Goal: Task Accomplishment & Management: Manage account settings

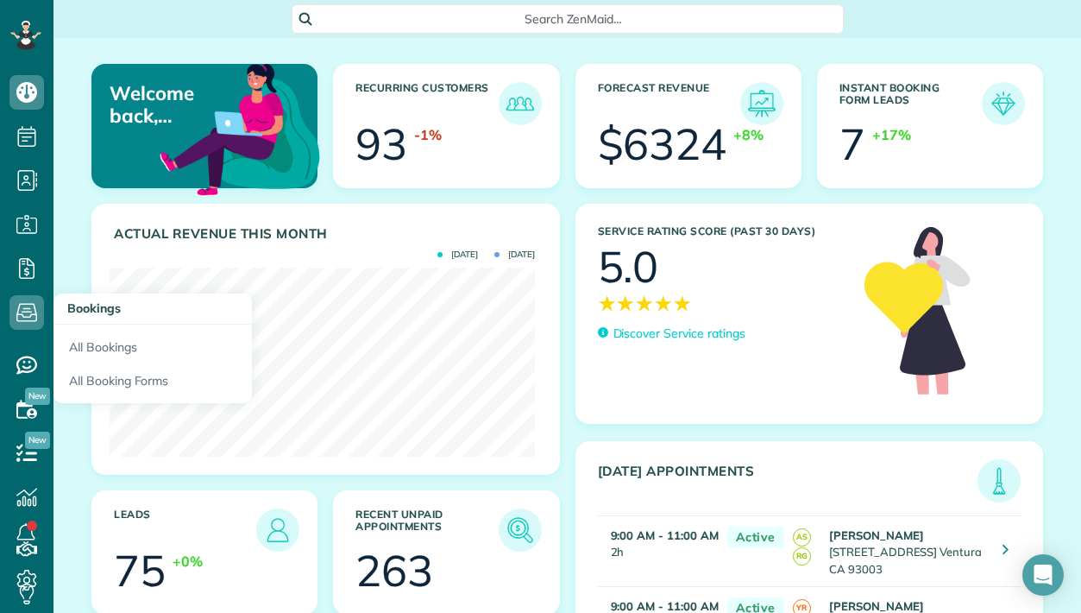
scroll to position [3, 0]
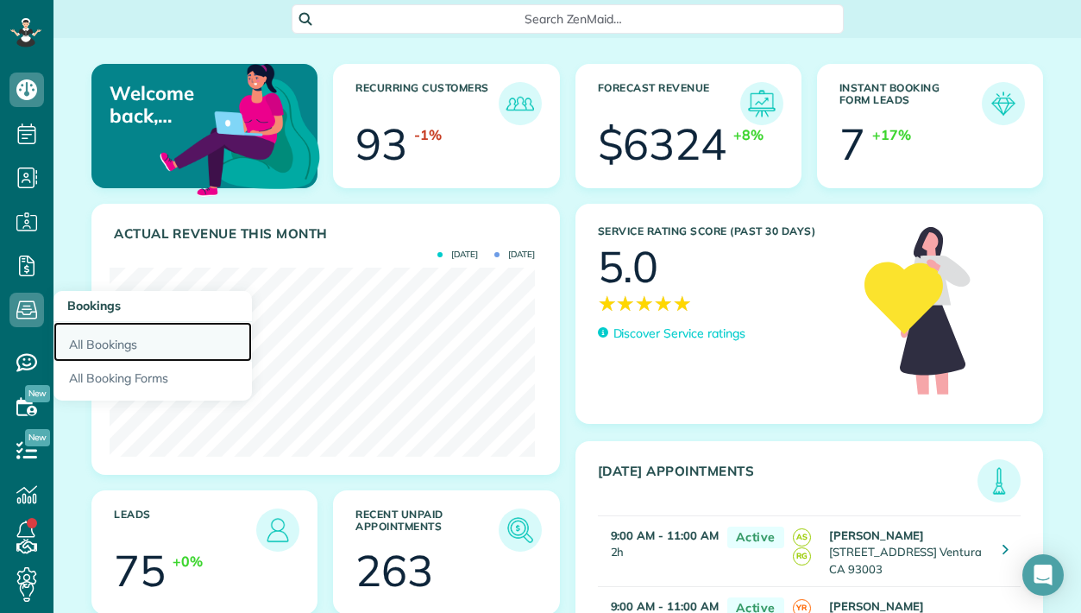
click at [106, 343] on link "All Bookings" at bounding box center [152, 342] width 198 height 40
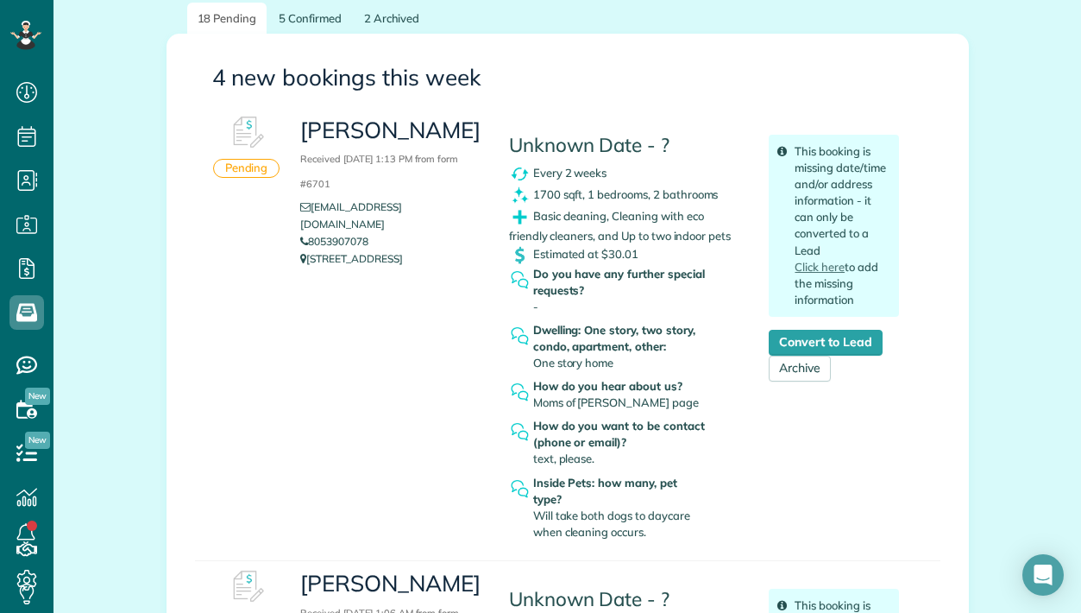
scroll to position [221, 0]
drag, startPoint x: 309, startPoint y: 242, endPoint x: 471, endPoint y: 254, distance: 162.6
click at [471, 254] on p "[STREET_ADDRESS]" at bounding box center [391, 257] width 182 height 17
copy p "[STREET_ADDRESS]"
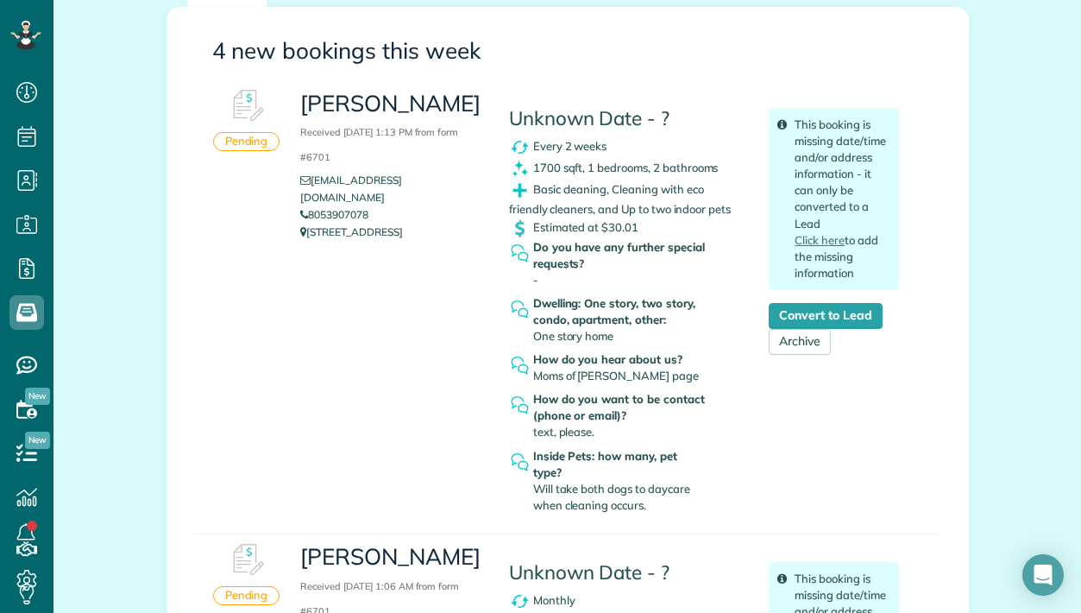
scroll to position [267, 0]
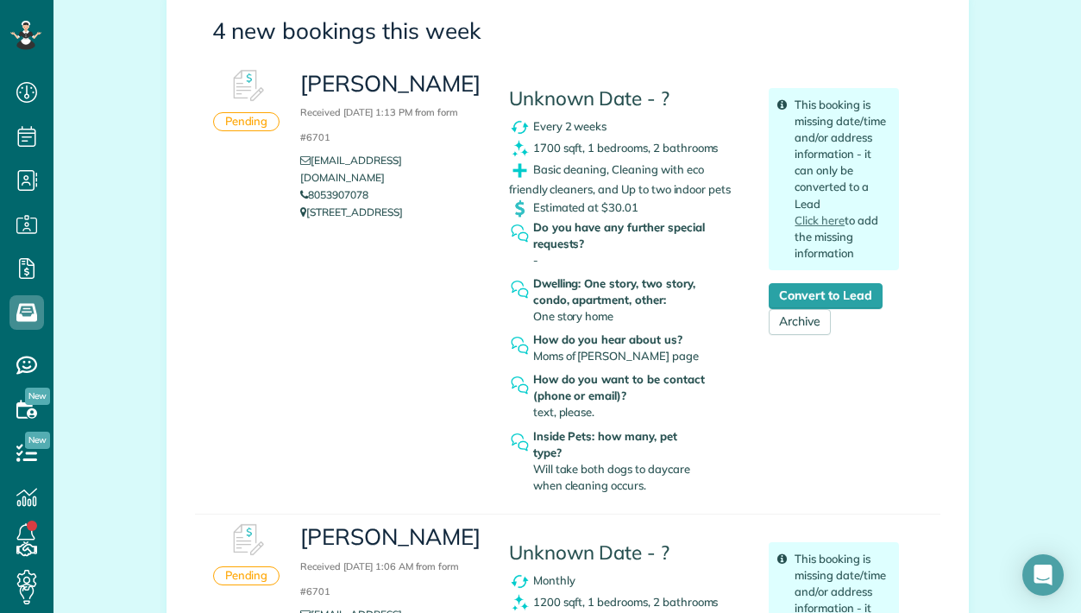
click at [277, 169] on div "Pending Janis Allen Received August 17, 2025 1:13 PM from form #6701 janislalle…" at bounding box center [567, 287] width 745 height 454
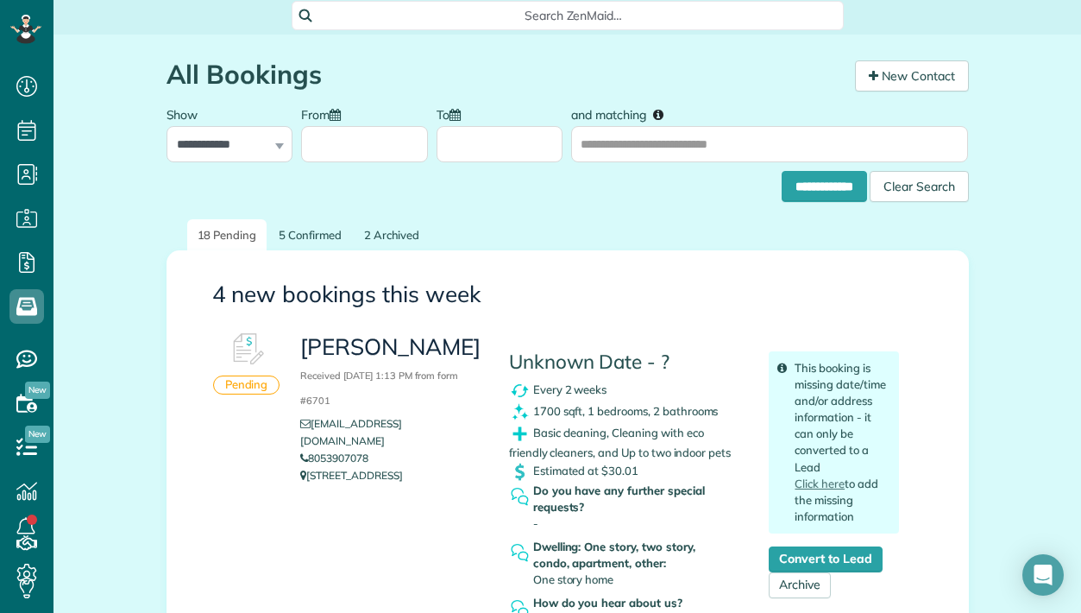
scroll to position [0, 0]
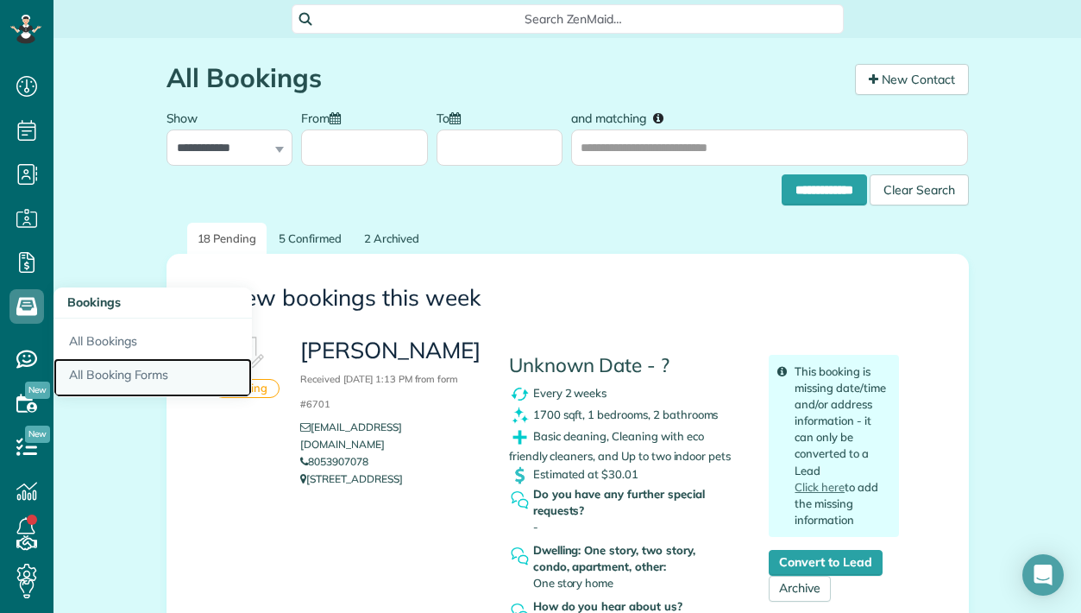
click at [111, 374] on link "All Booking Forms" at bounding box center [152, 378] width 198 height 40
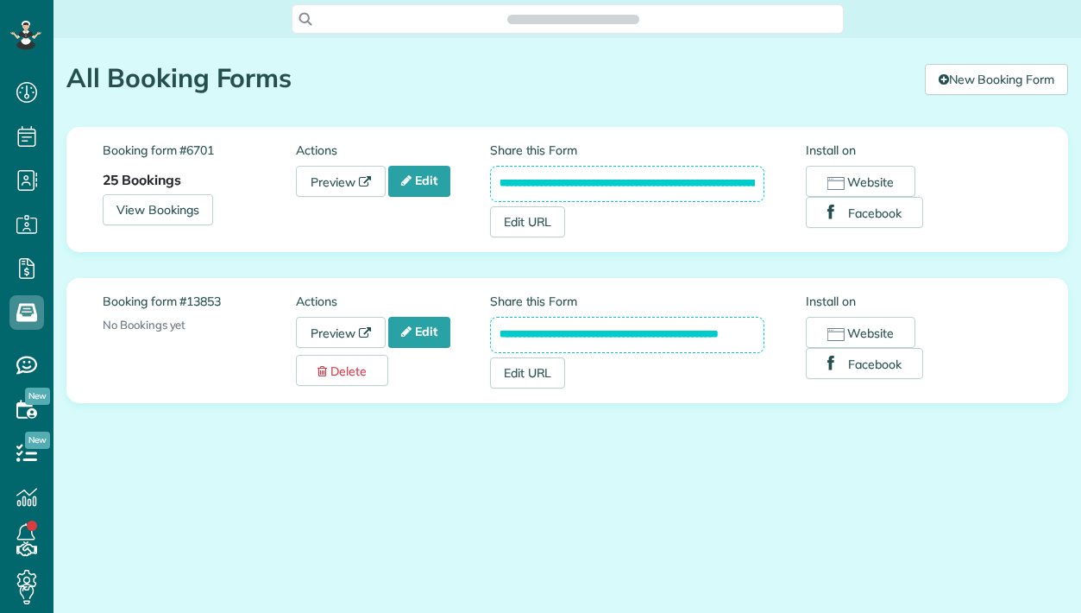
scroll to position [8, 8]
click at [323, 184] on link "Preview" at bounding box center [341, 181] width 90 height 31
click at [436, 180] on link "Edit" at bounding box center [419, 181] width 62 height 31
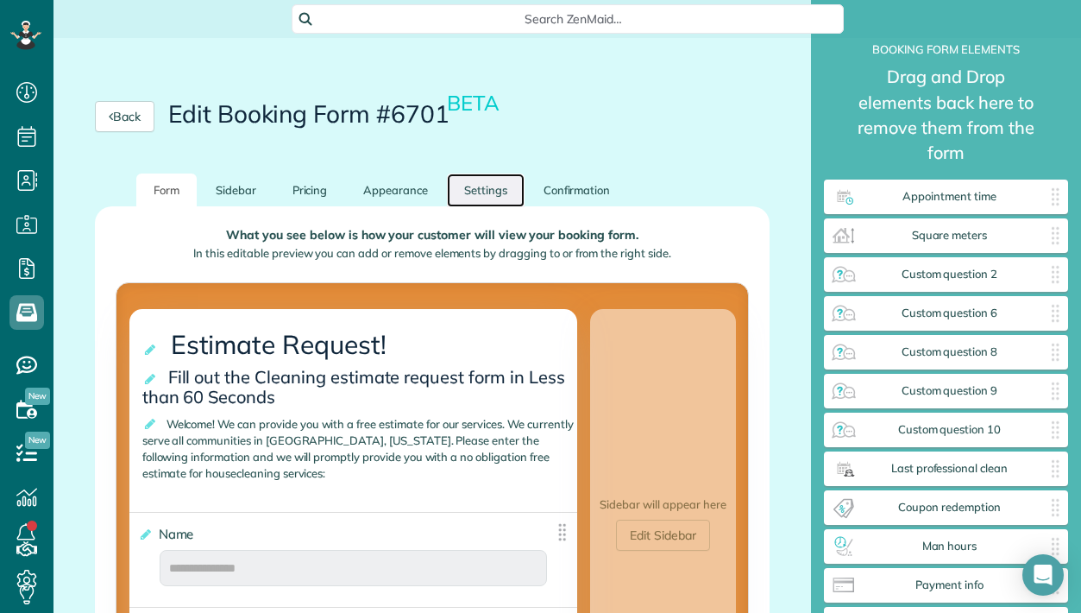
click at [477, 190] on link "Settings" at bounding box center [486, 190] width 78 height 34
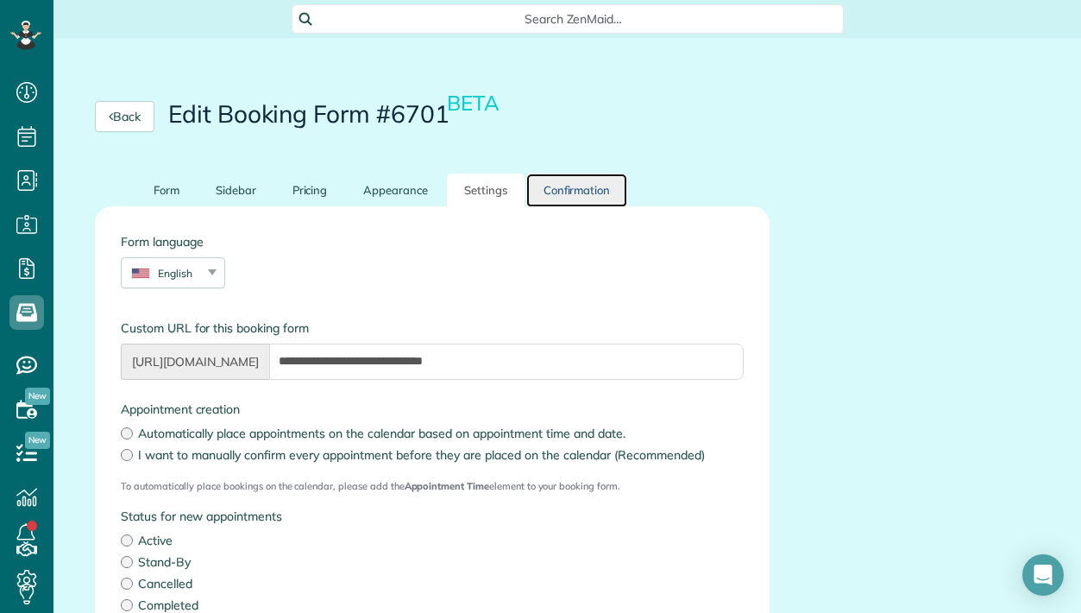
drag, startPoint x: 549, startPoint y: 192, endPoint x: 540, endPoint y: 208, distance: 18.5
click at [550, 192] on link "Confirmation" at bounding box center [577, 190] width 102 height 34
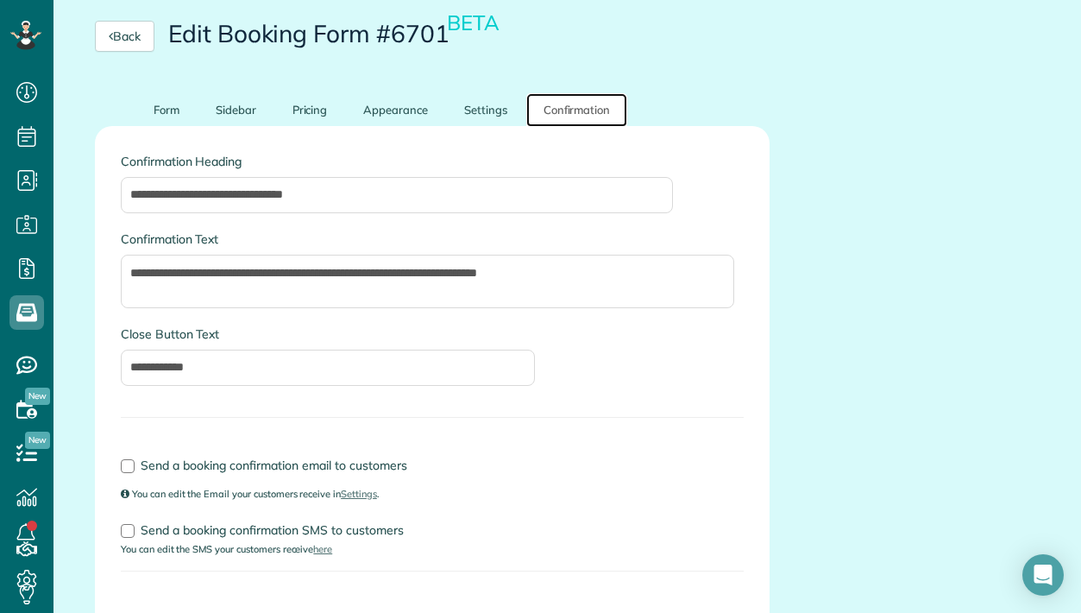
scroll to position [82, 0]
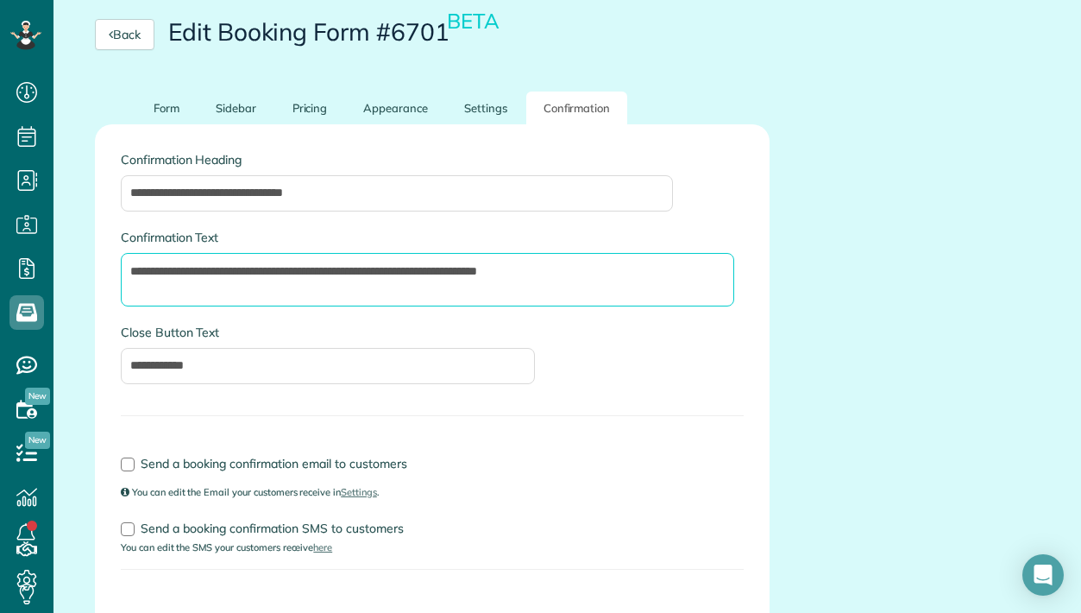
drag, startPoint x: 129, startPoint y: 270, endPoint x: 496, endPoint y: 287, distance: 367.9
click at [496, 287] on textarea "**********" at bounding box center [427, 279] width 613 height 53
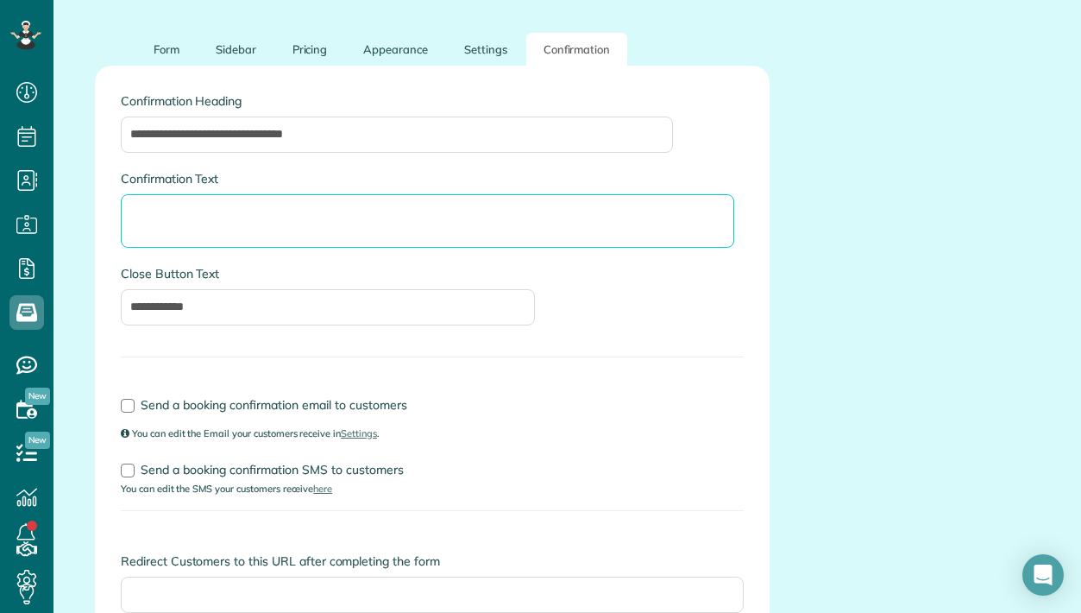
scroll to position [157, 0]
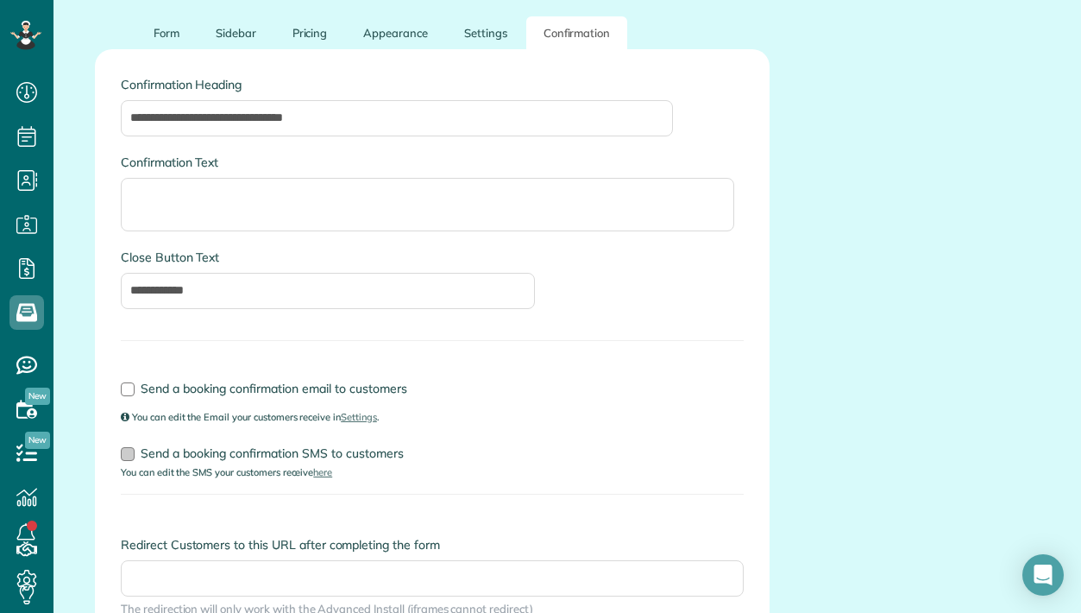
click at [127, 454] on div at bounding box center [128, 454] width 14 height 14
click at [133, 453] on div at bounding box center [128, 454] width 14 height 14
click at [328, 475] on link "here" at bounding box center [322, 473] width 19 height 12
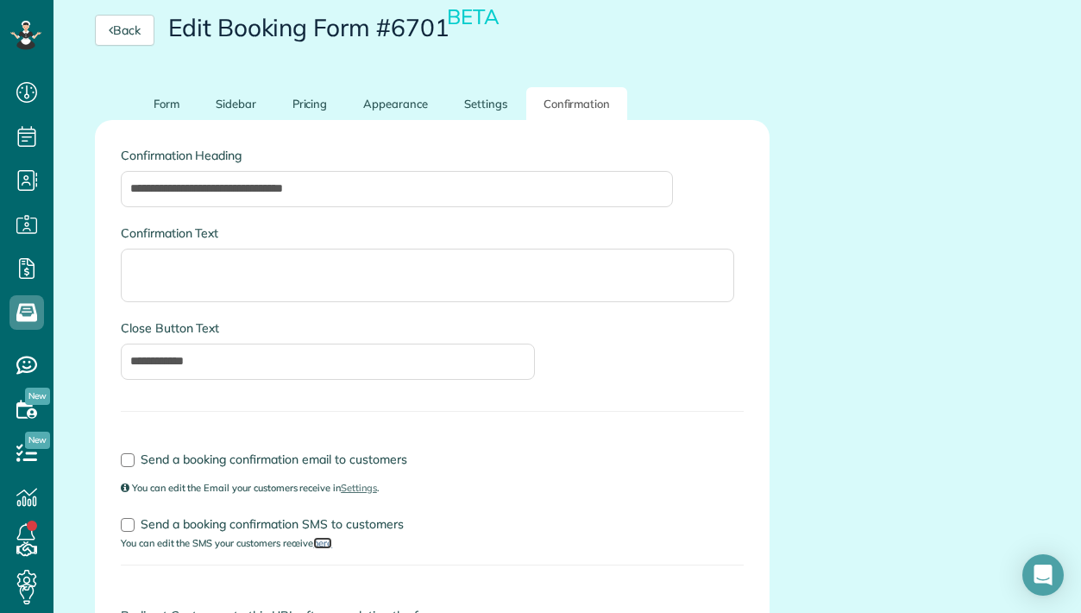
scroll to position [85, 0]
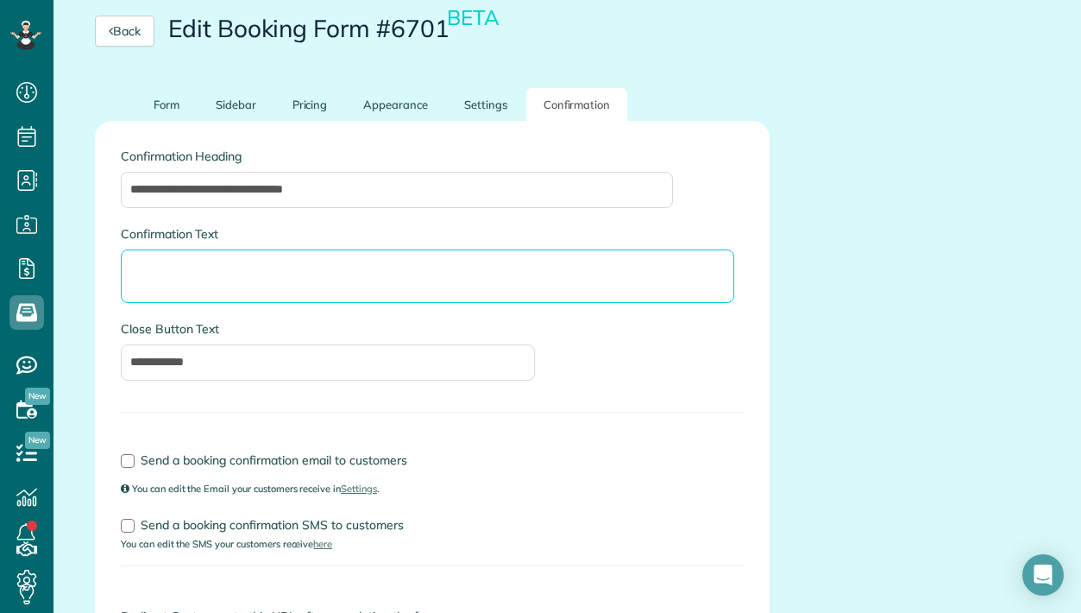
click at [147, 275] on textarea "**********" at bounding box center [427, 275] width 613 height 53
type textarea "**********"
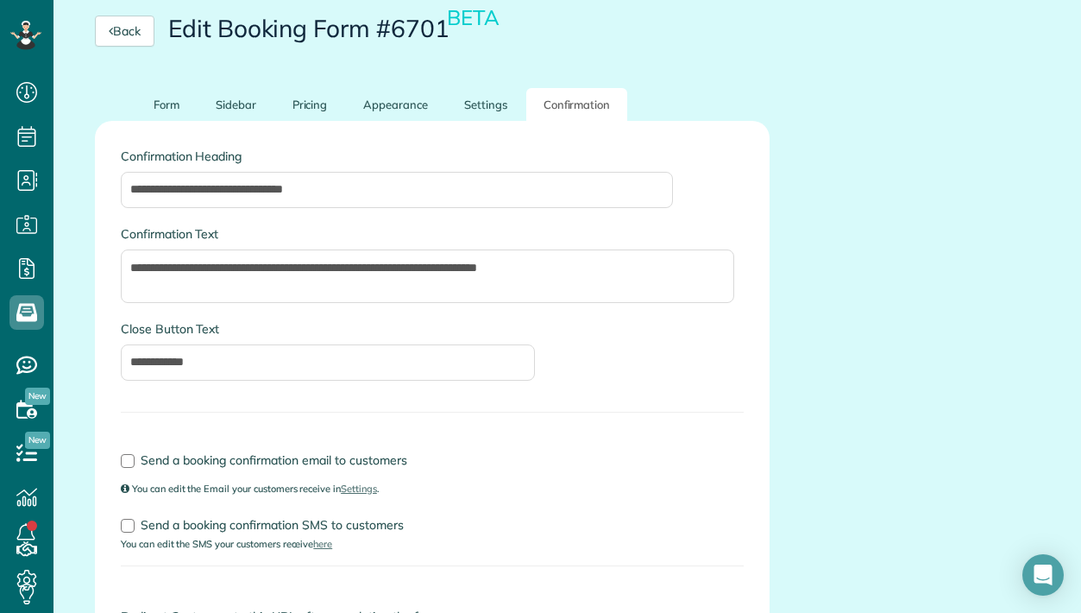
click at [603, 342] on div "**********" at bounding box center [432, 350] width 623 height 60
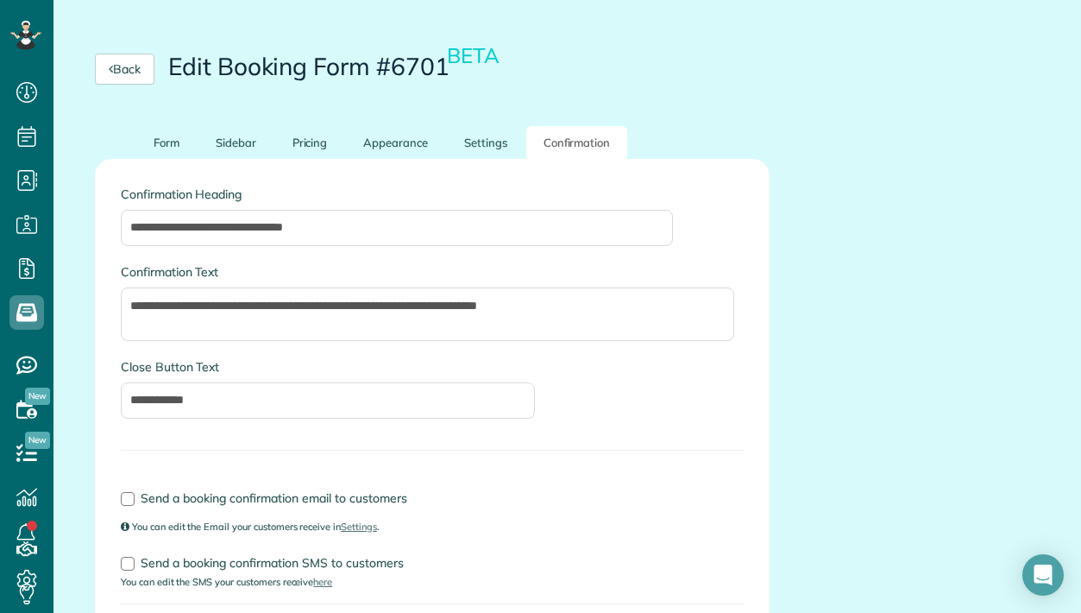
scroll to position [0, 0]
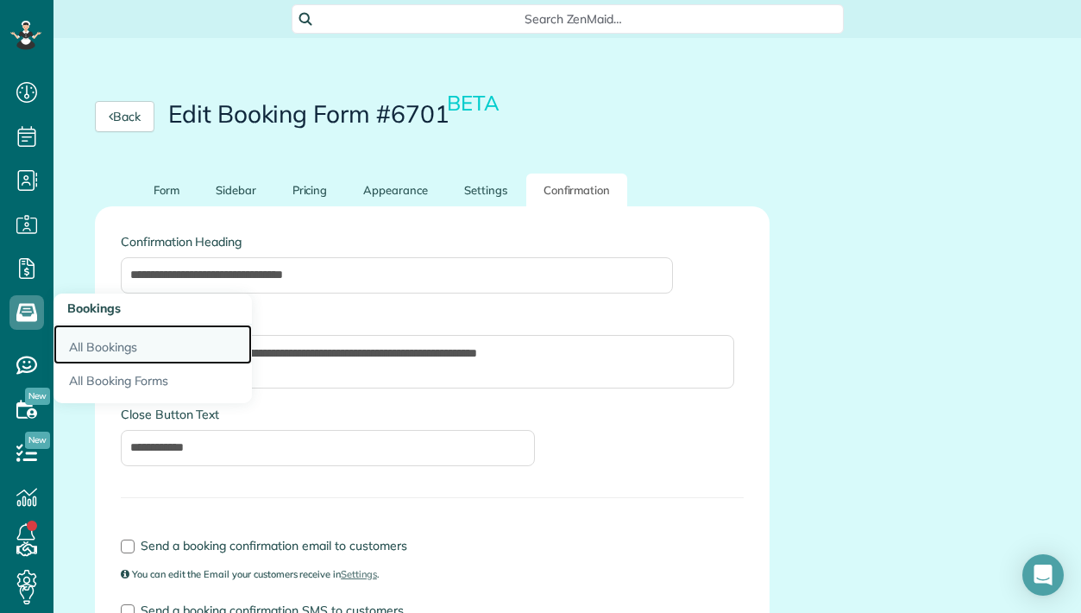
click at [90, 341] on link "All Bookings" at bounding box center [152, 344] width 198 height 40
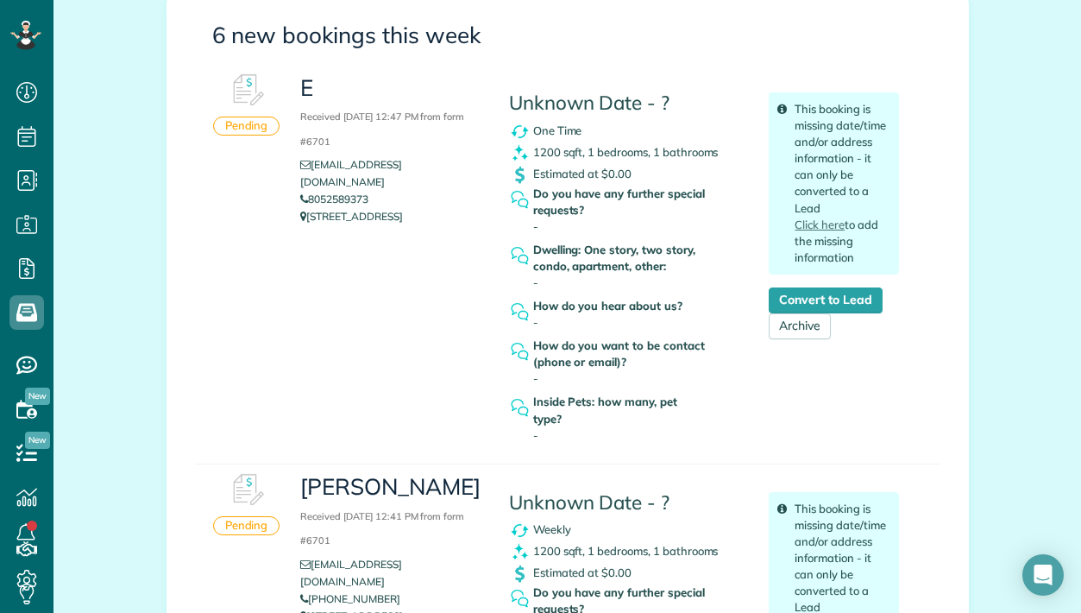
scroll to position [258, 0]
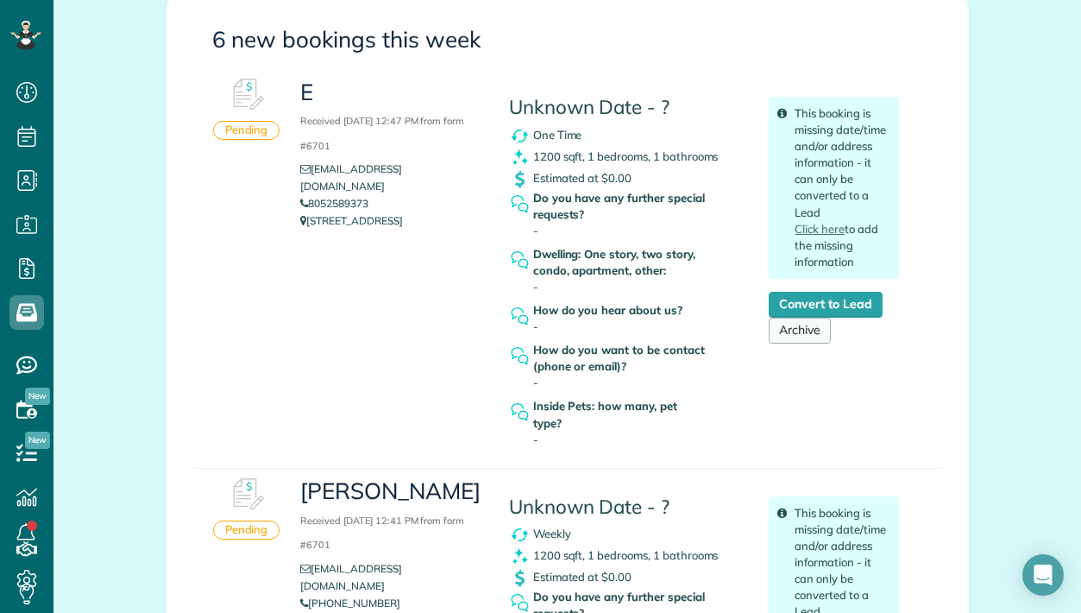
click at [802, 335] on link "Archive" at bounding box center [800, 330] width 62 height 26
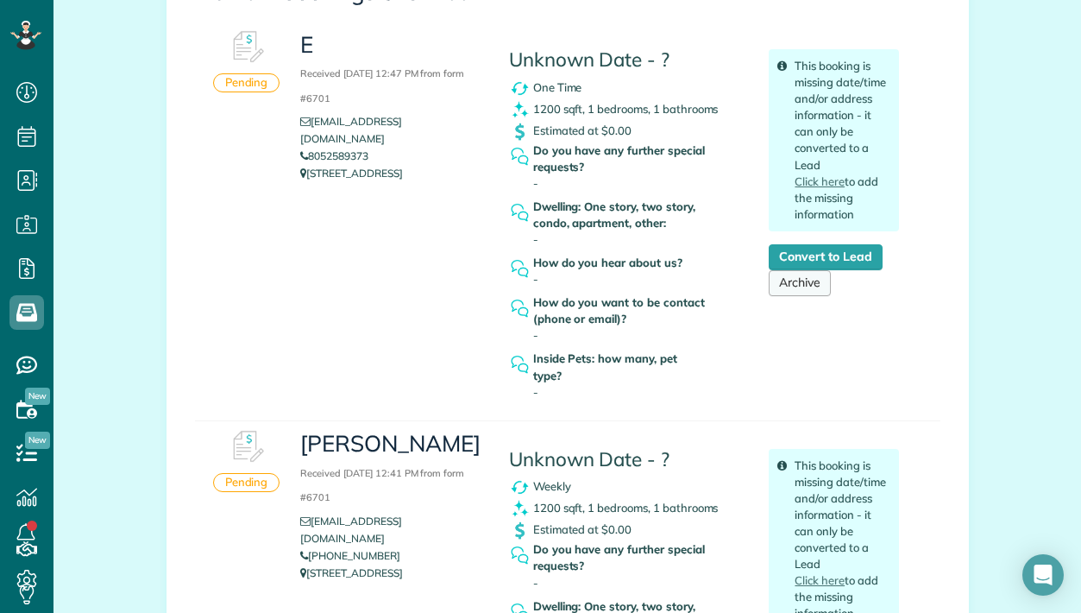
scroll to position [361, 0]
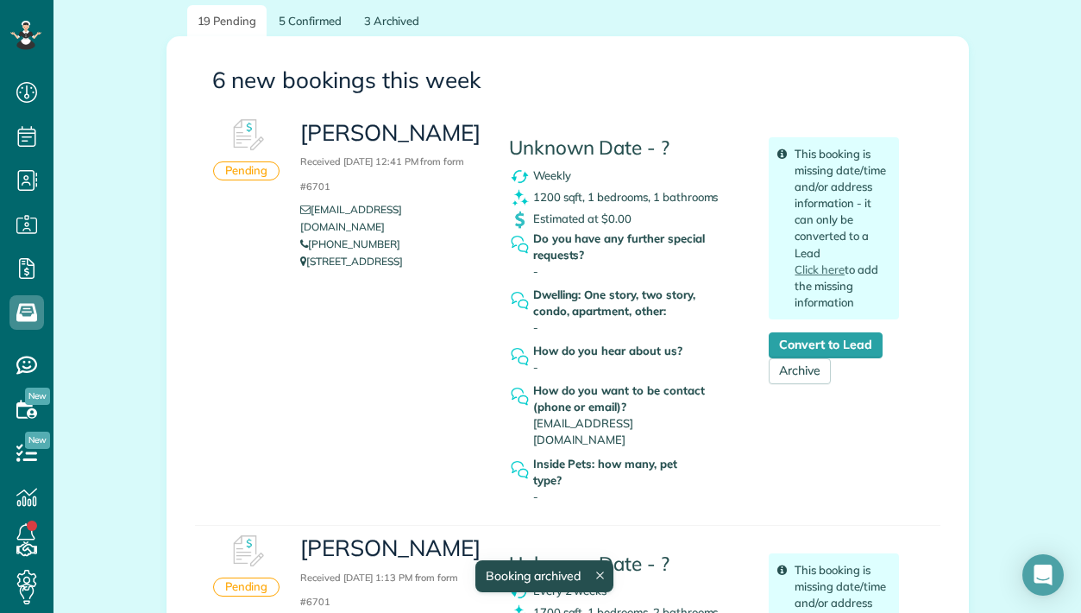
scroll to position [230, 0]
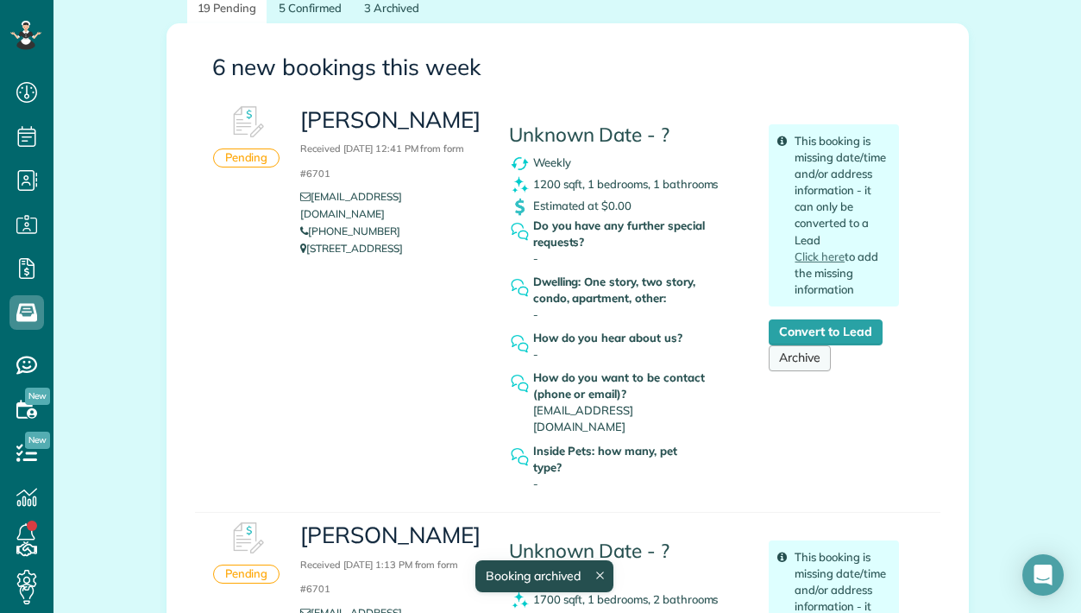
click at [792, 359] on link "Archive" at bounding box center [800, 358] width 62 height 26
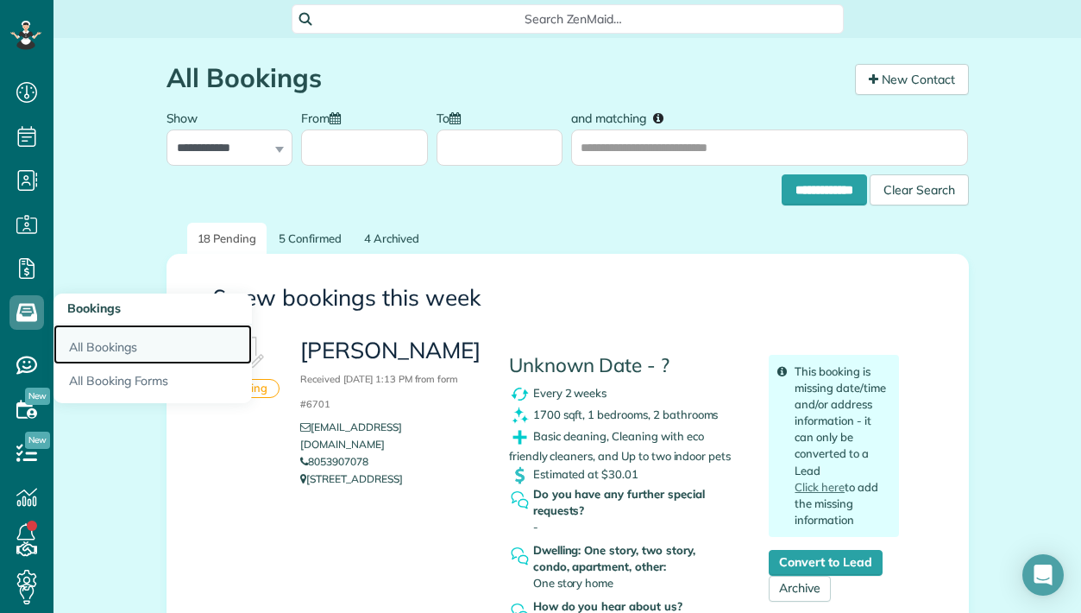
click at [100, 346] on link "All Bookings" at bounding box center [152, 344] width 198 height 40
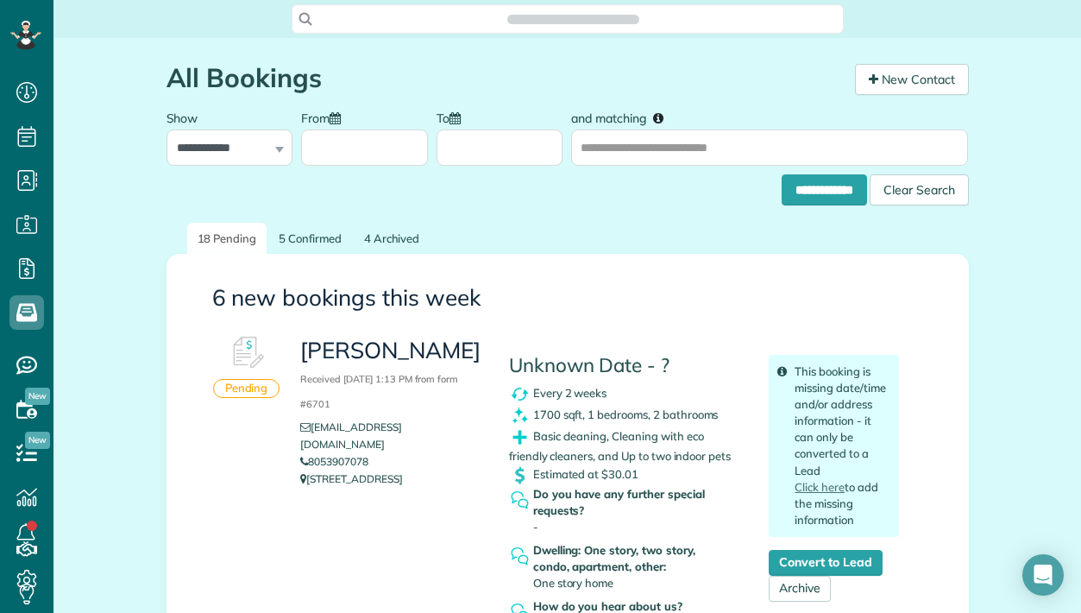
scroll to position [8, 8]
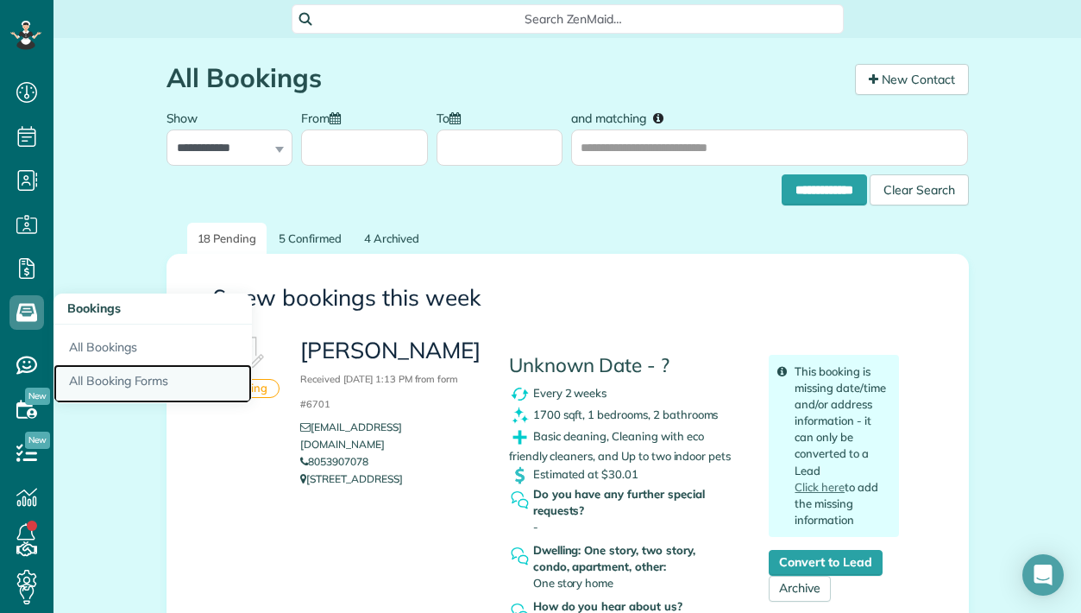
click at [143, 378] on link "All Booking Forms" at bounding box center [152, 384] width 198 height 40
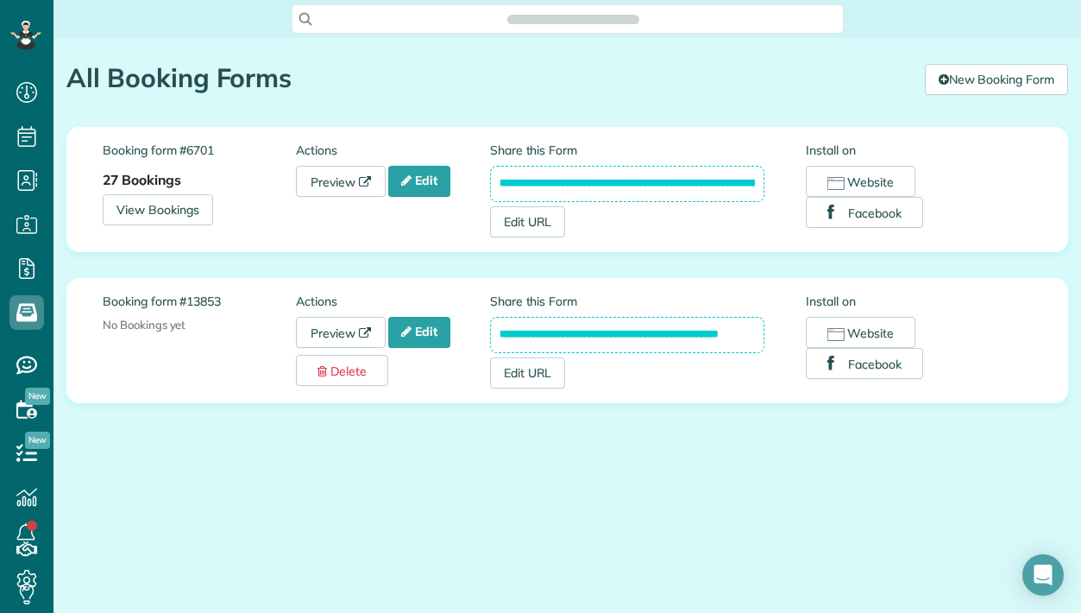
scroll to position [8, 8]
click at [426, 183] on link "Edit" at bounding box center [419, 181] width 62 height 31
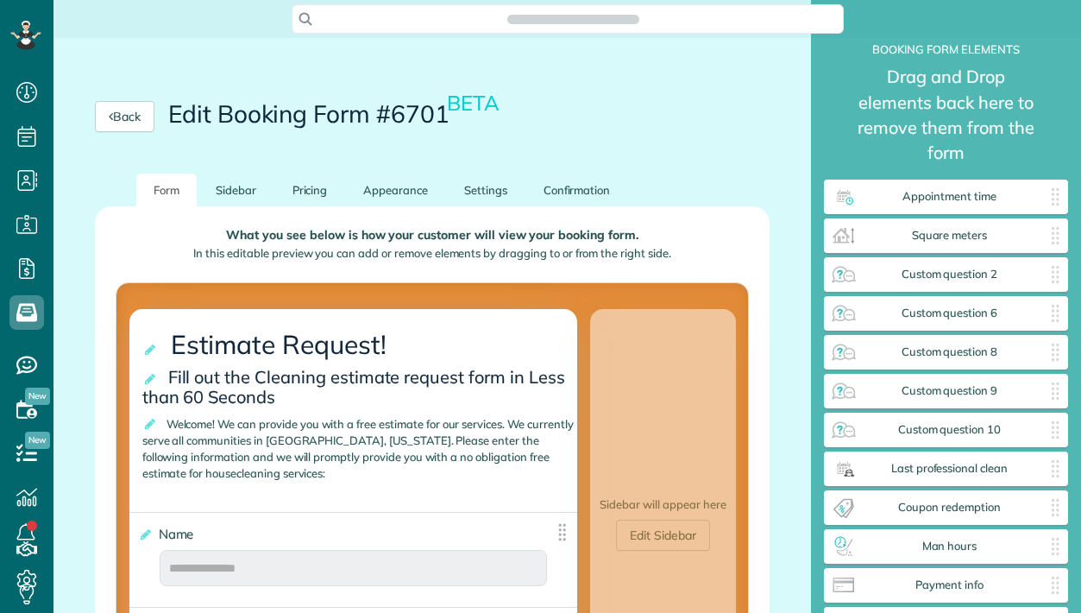
scroll to position [656, 245]
click at [473, 188] on link "Settings" at bounding box center [486, 190] width 78 height 34
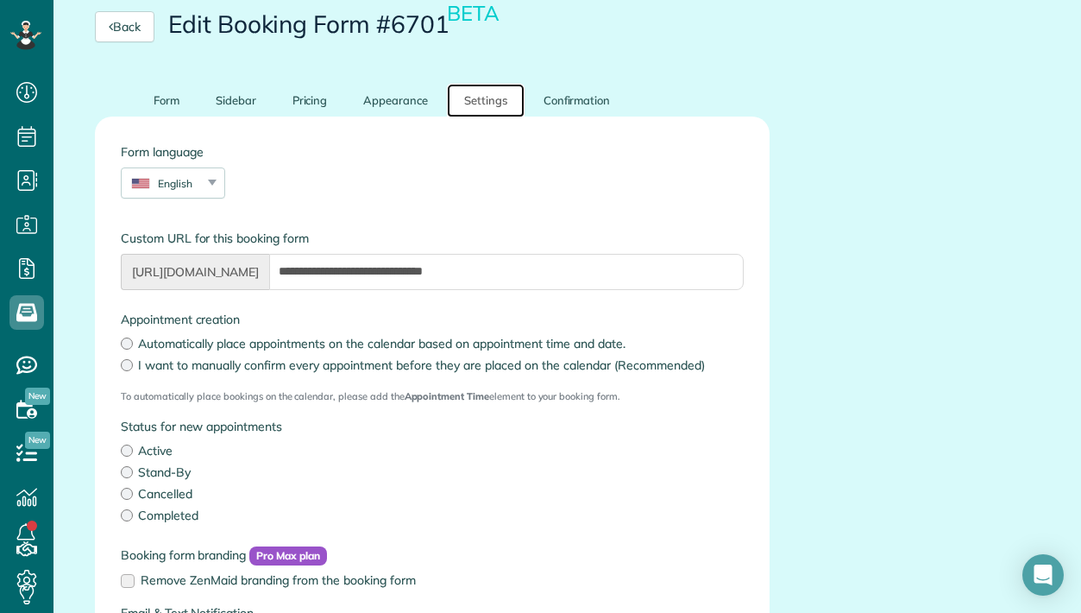
scroll to position [81, 0]
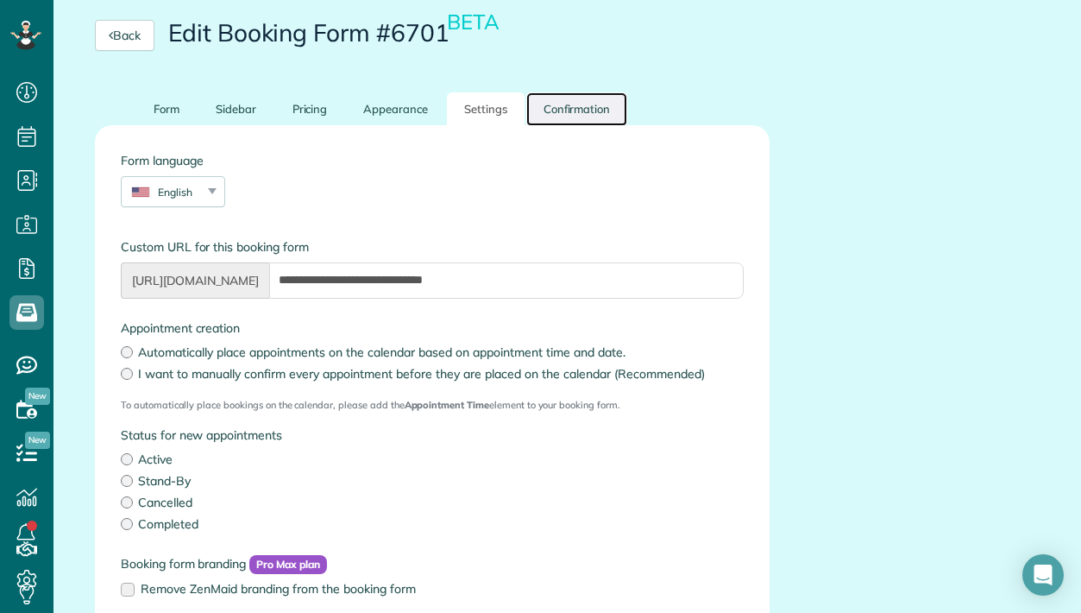
click at [573, 108] on link "Confirmation" at bounding box center [577, 109] width 102 height 34
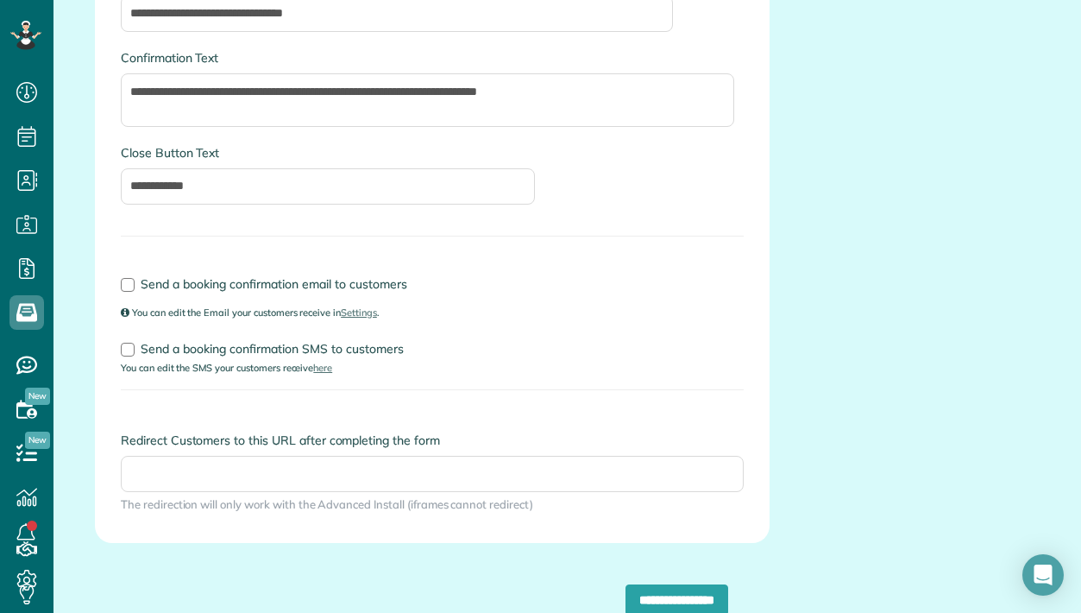
scroll to position [260, 0]
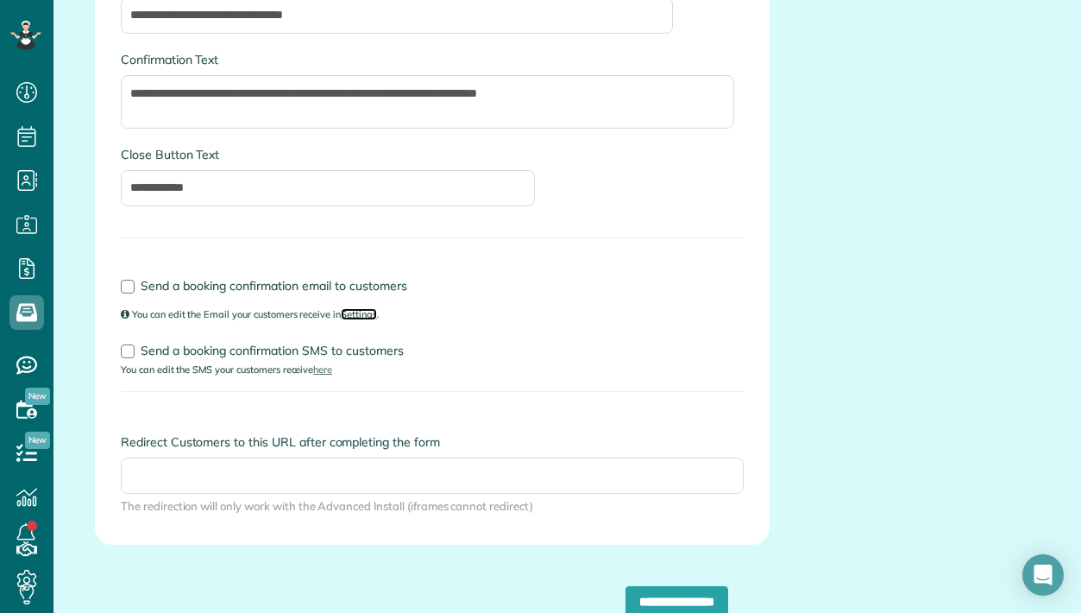
click at [366, 313] on link "Settings" at bounding box center [359, 314] width 36 height 12
